Goal: Task Accomplishment & Management: Manage account settings

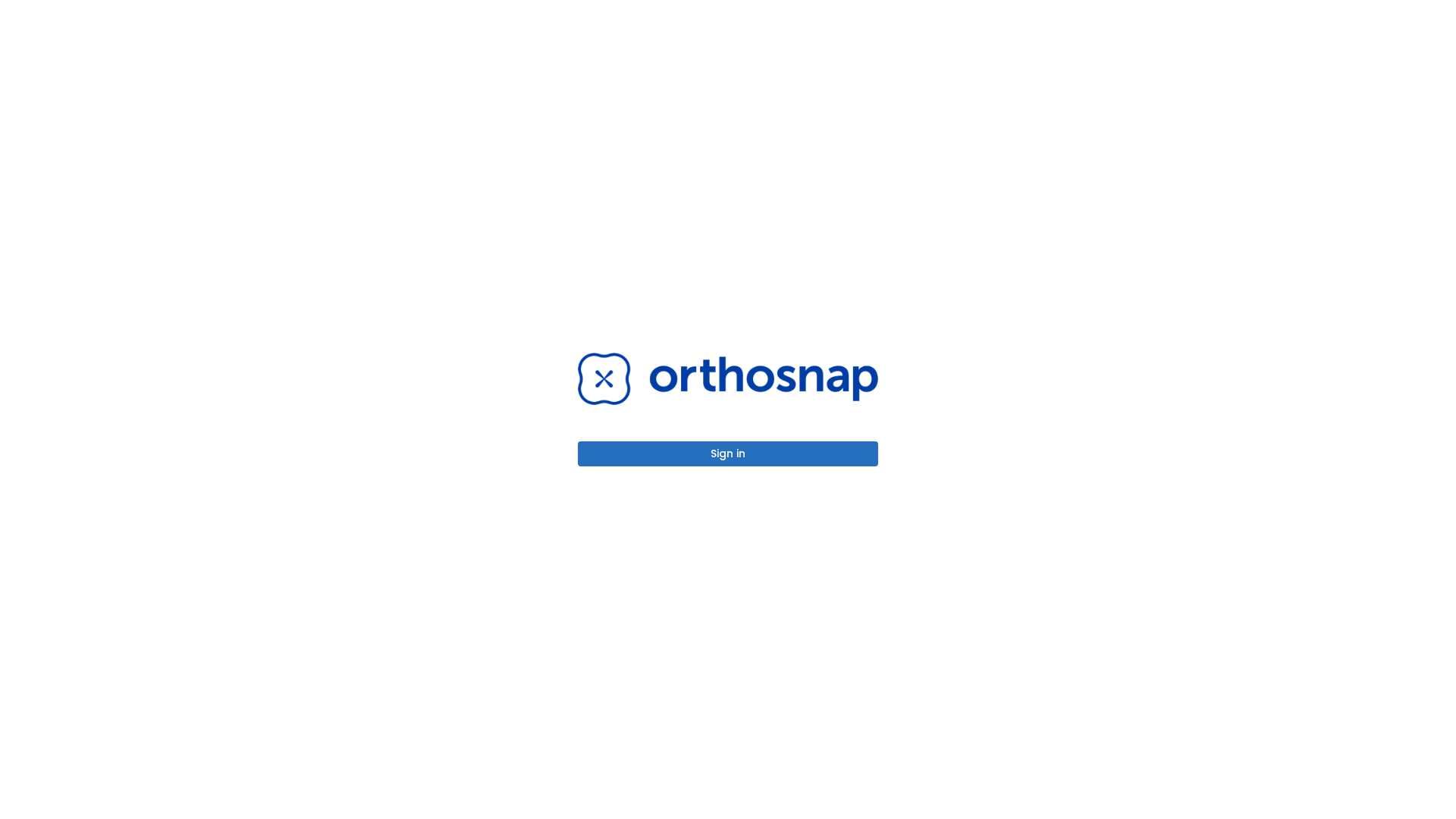
click at [728, 454] on button "Sign in" at bounding box center [728, 454] width 301 height 25
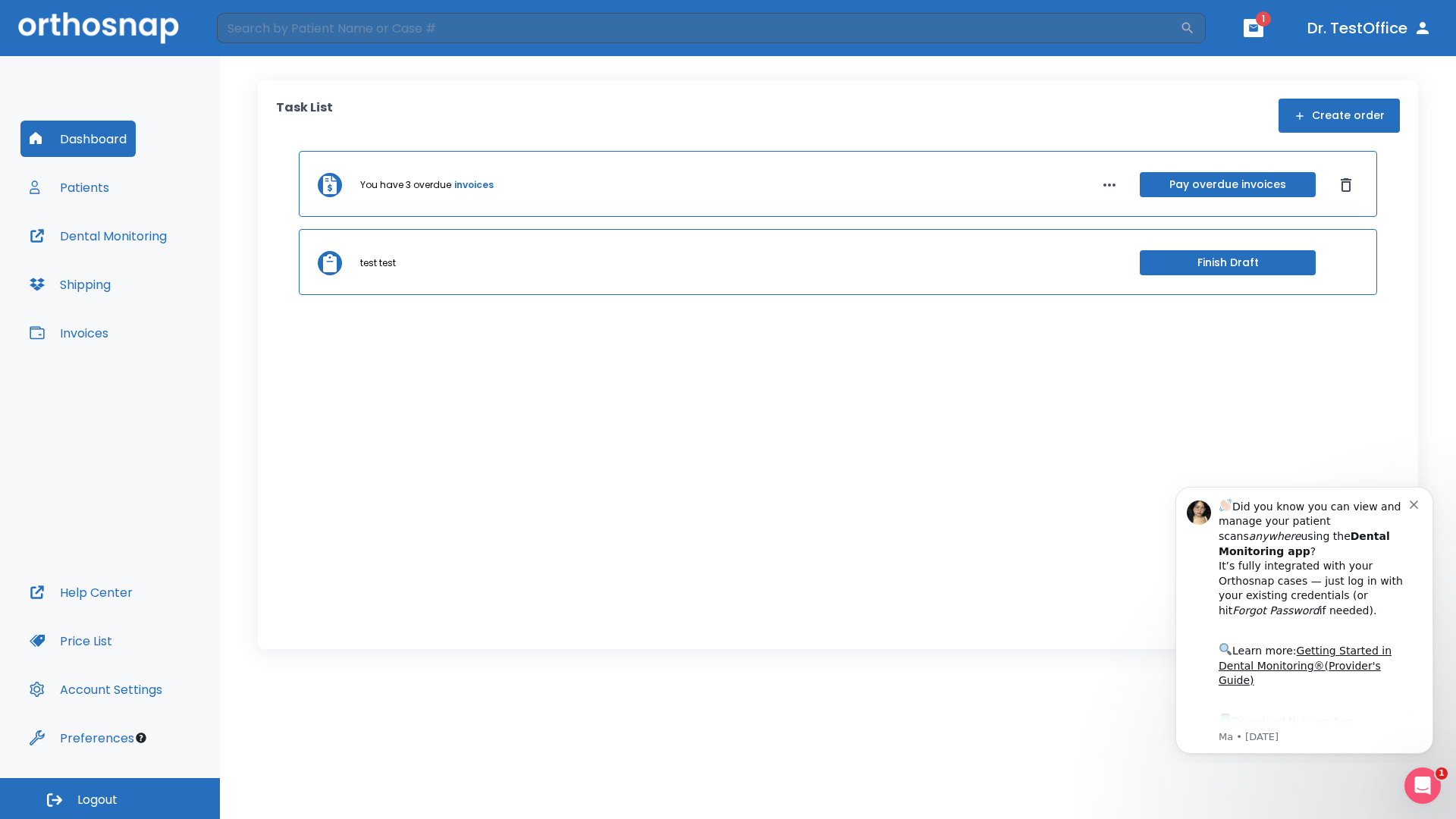
click at [110, 799] on span "Logout" at bounding box center [97, 799] width 40 height 17
